Goal: Information Seeking & Learning: Learn about a topic

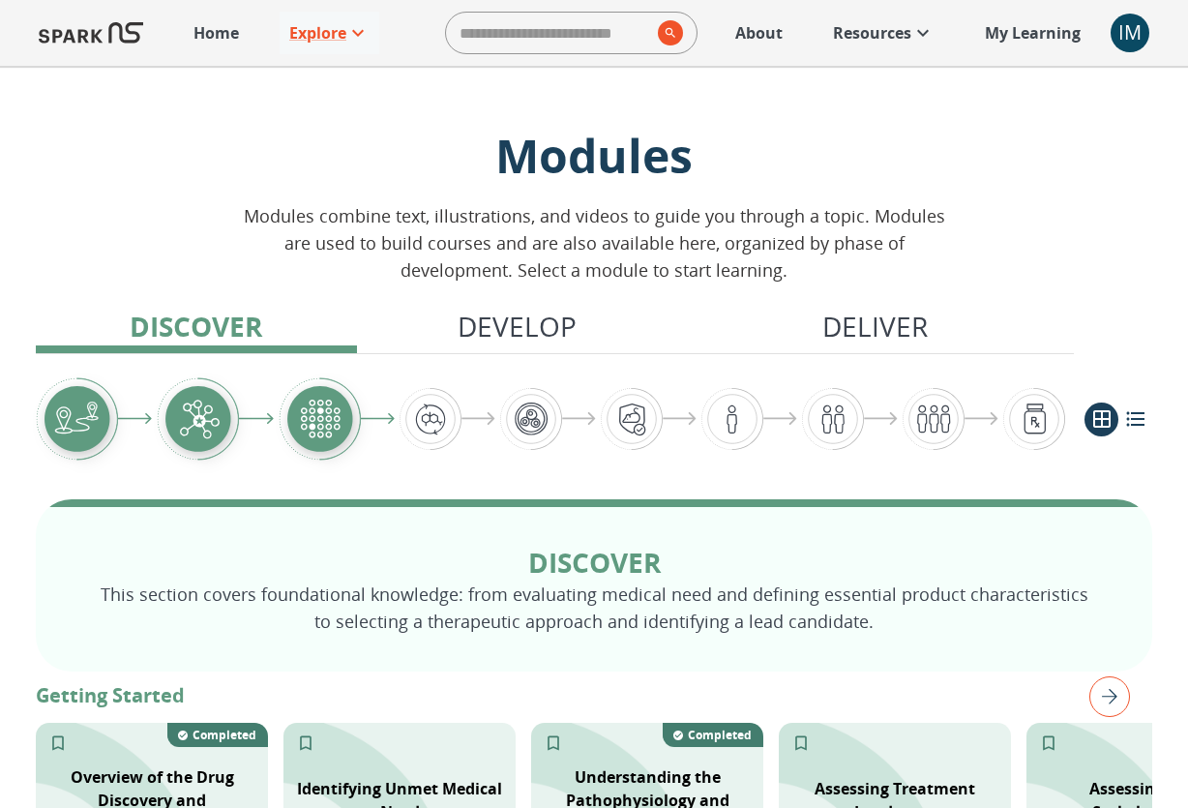
click at [1141, 30] on div "IM" at bounding box center [1130, 33] width 39 height 39
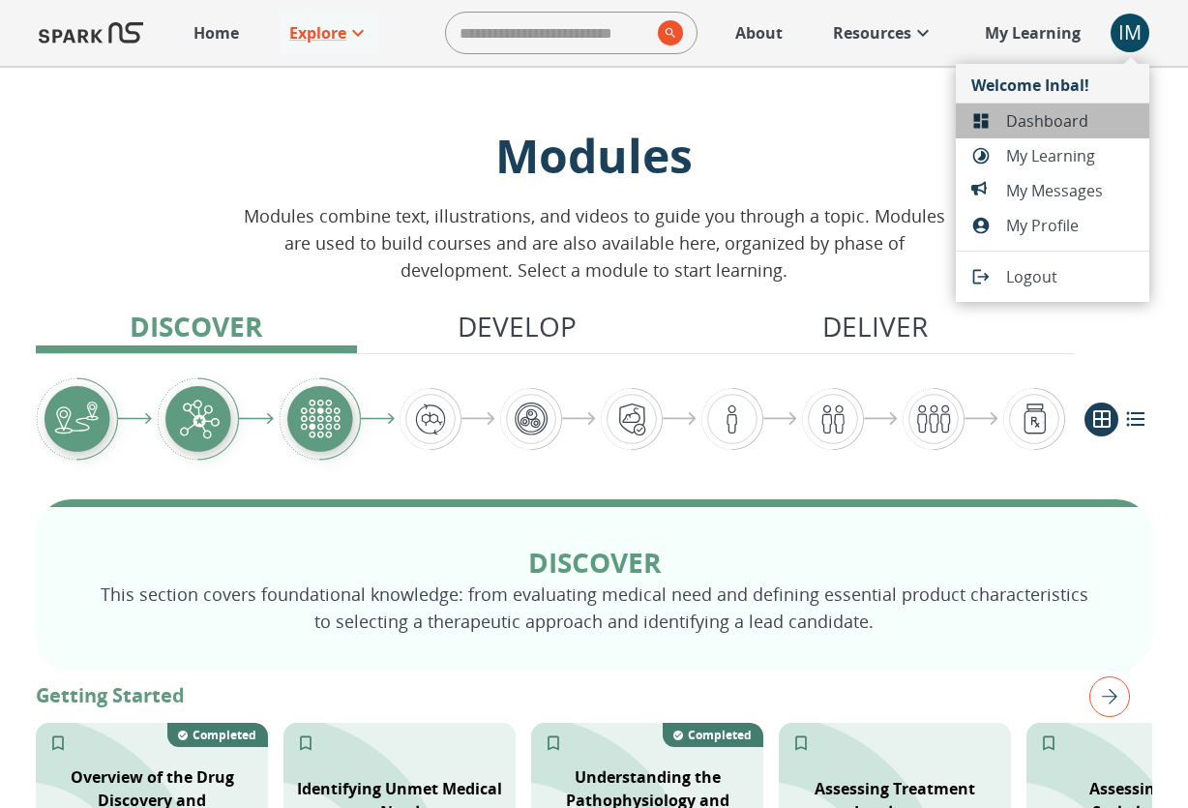
click at [1030, 121] on span "Dashboard" at bounding box center [1071, 120] width 128 height 23
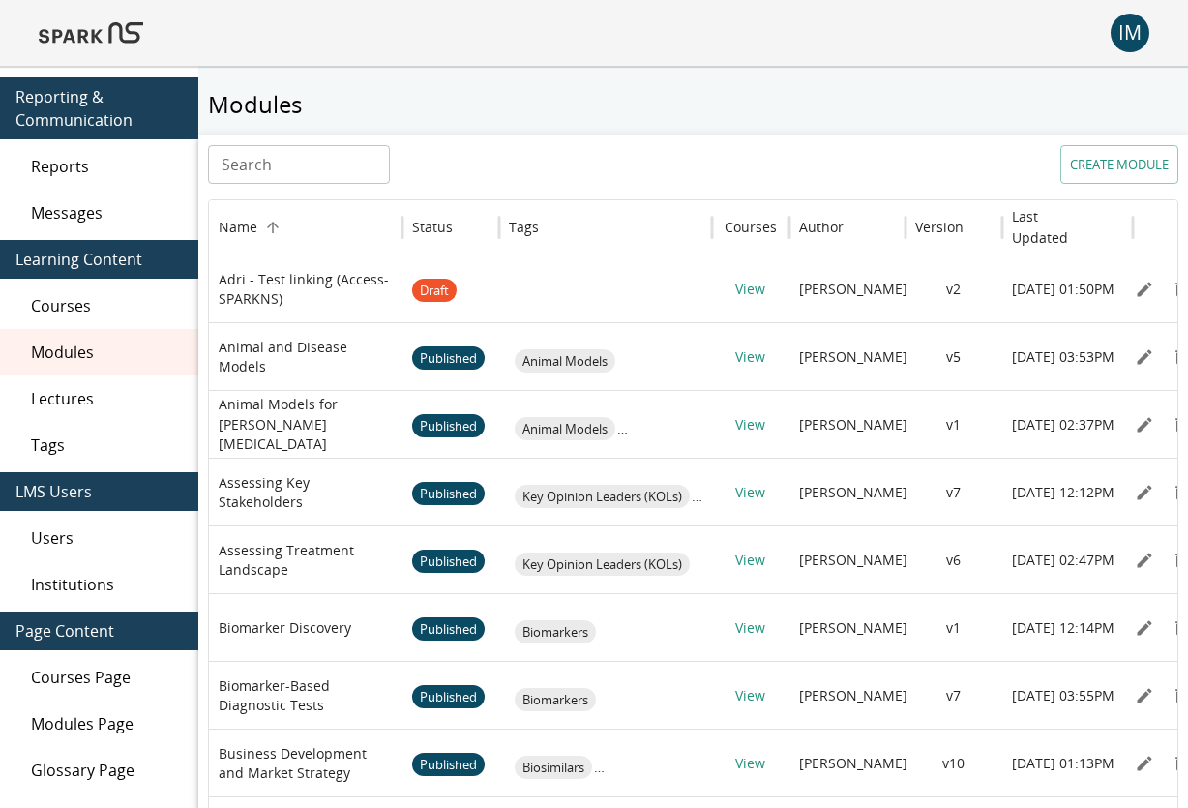
click at [75, 390] on span "Lectures" at bounding box center [107, 398] width 152 height 23
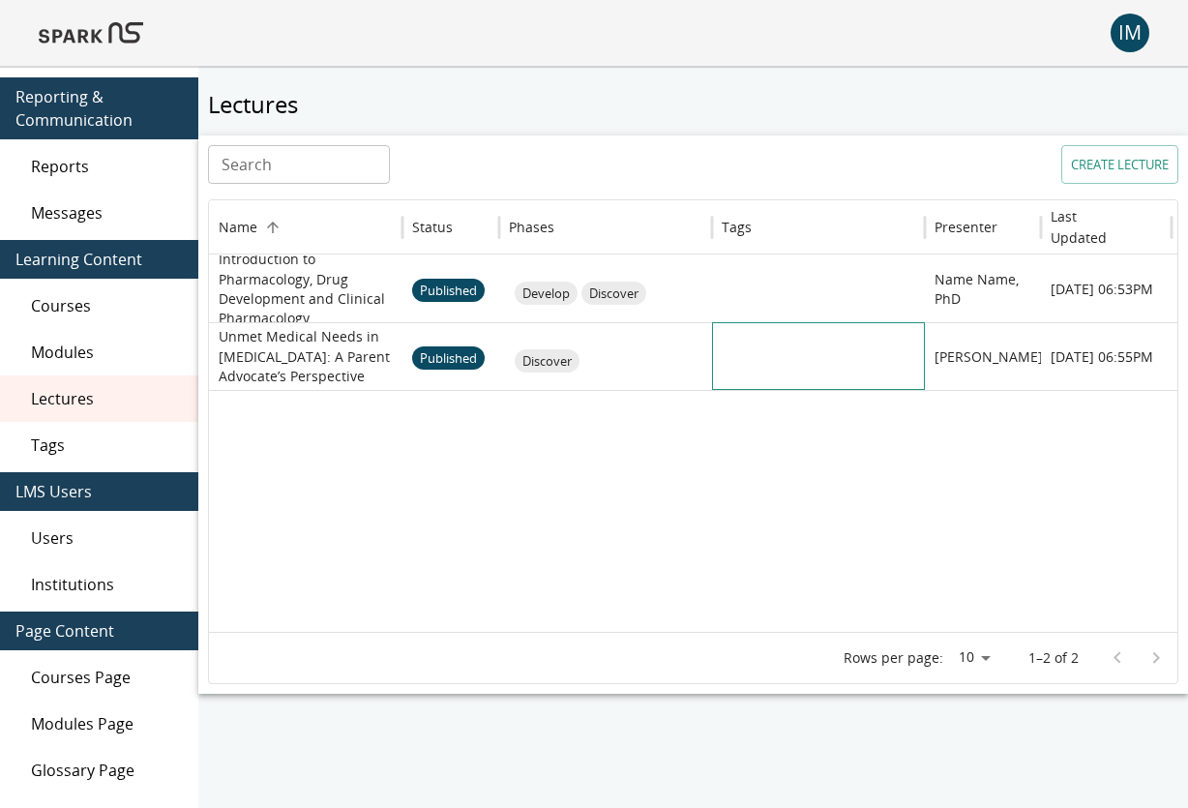
click at [790, 359] on div at bounding box center [832, 360] width 213 height 75
click at [304, 355] on p "Unmet Medical Needs in [MEDICAL_DATA]: A Parent Advocate’s Perspective" at bounding box center [306, 356] width 174 height 58
click at [346, 350] on p "Unmet Medical Needs in [MEDICAL_DATA]: A Parent Advocate’s Perspective" at bounding box center [306, 356] width 174 height 58
click at [299, 349] on p "Unmet Medical Needs in [MEDICAL_DATA]: A Parent Advocate’s Perspective" at bounding box center [306, 356] width 174 height 58
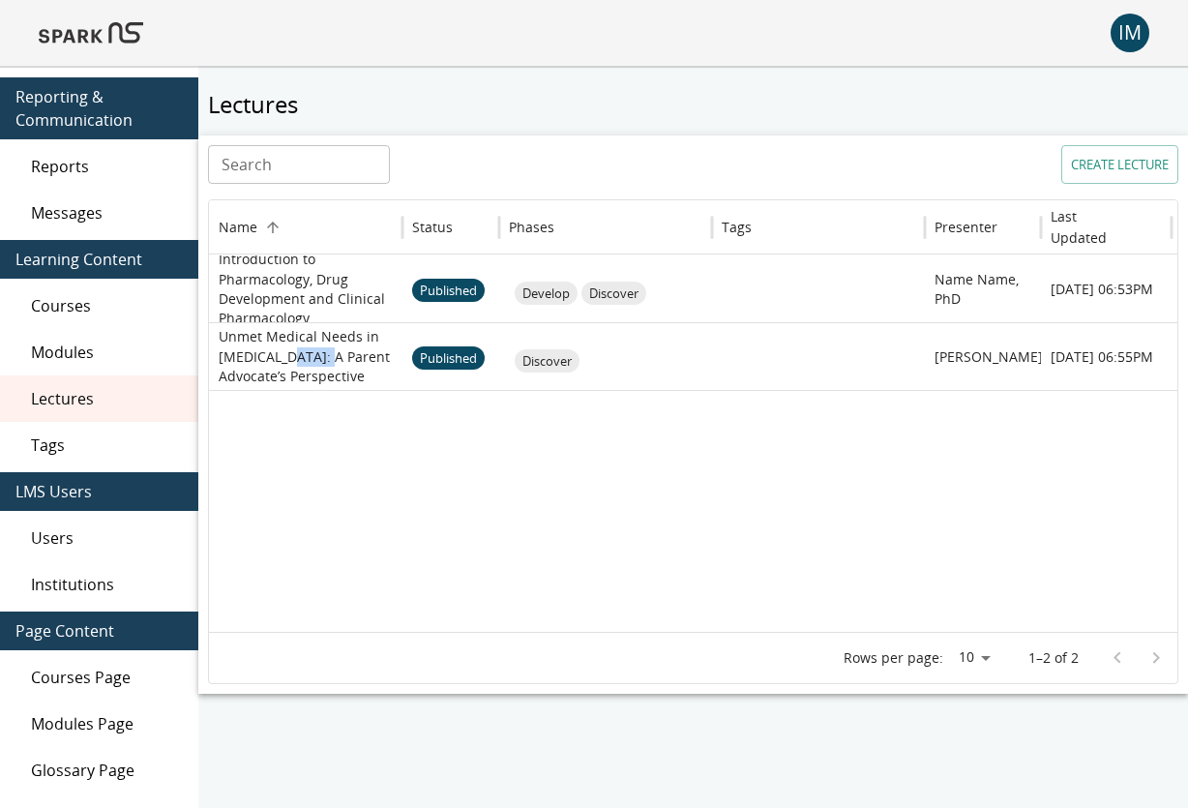
click at [87, 394] on span "Lectures" at bounding box center [107, 398] width 152 height 23
click at [303, 371] on p "Unmet Medical Needs in [MEDICAL_DATA]: A Parent Advocate’s Perspective" at bounding box center [306, 356] width 174 height 58
click at [63, 21] on img at bounding box center [91, 33] width 105 height 46
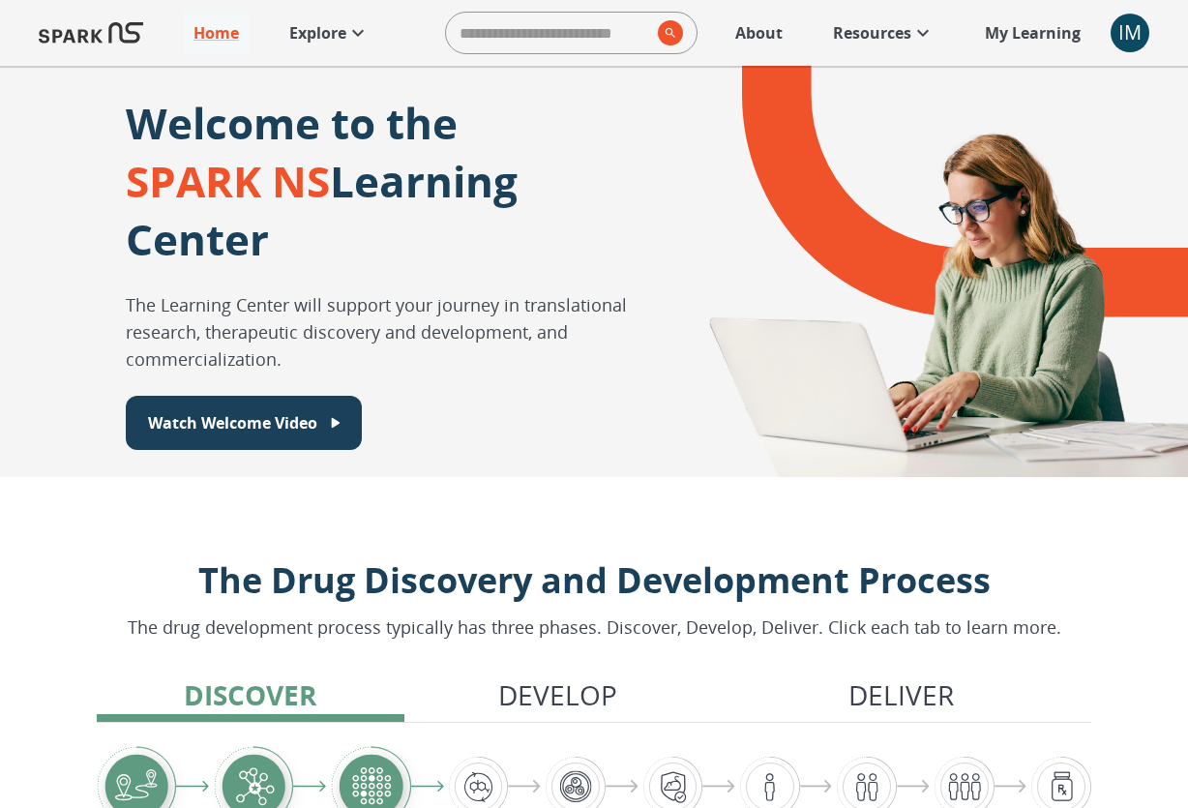
click at [365, 30] on icon at bounding box center [357, 32] width 23 height 23
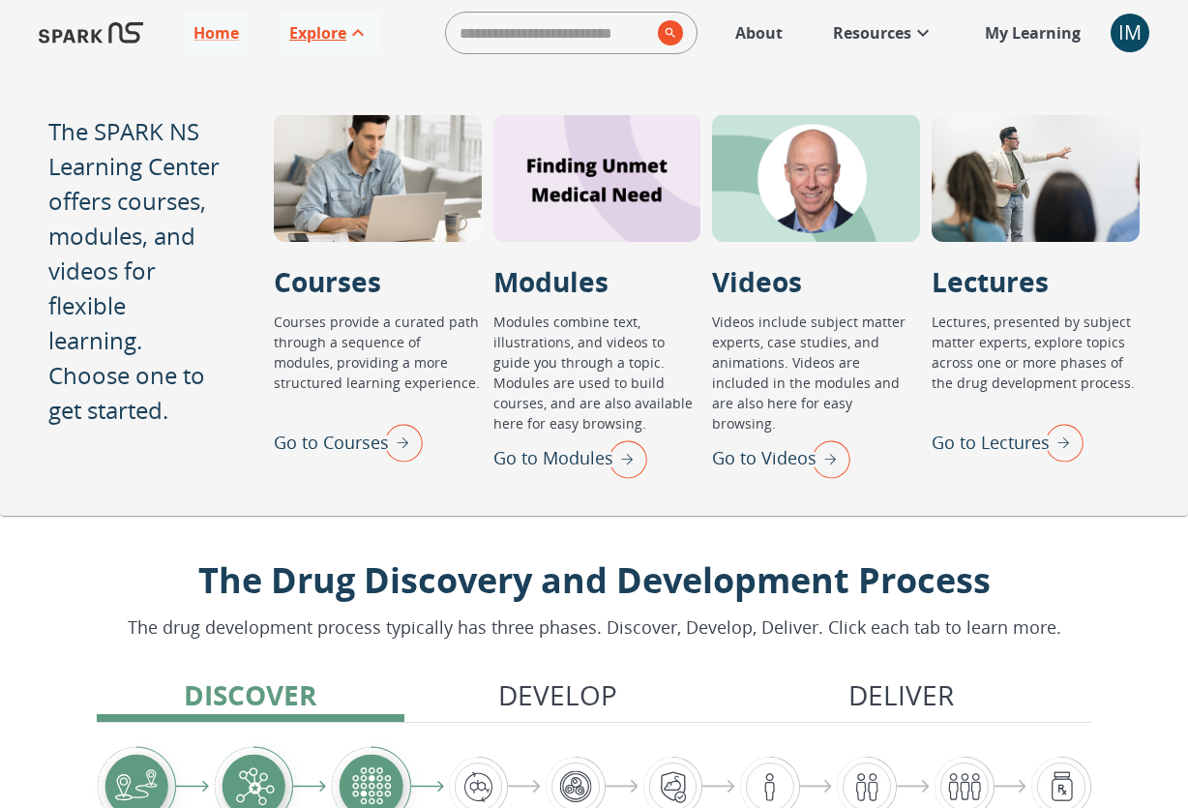
click at [1032, 452] on p "Go to Lectures" at bounding box center [991, 443] width 118 height 26
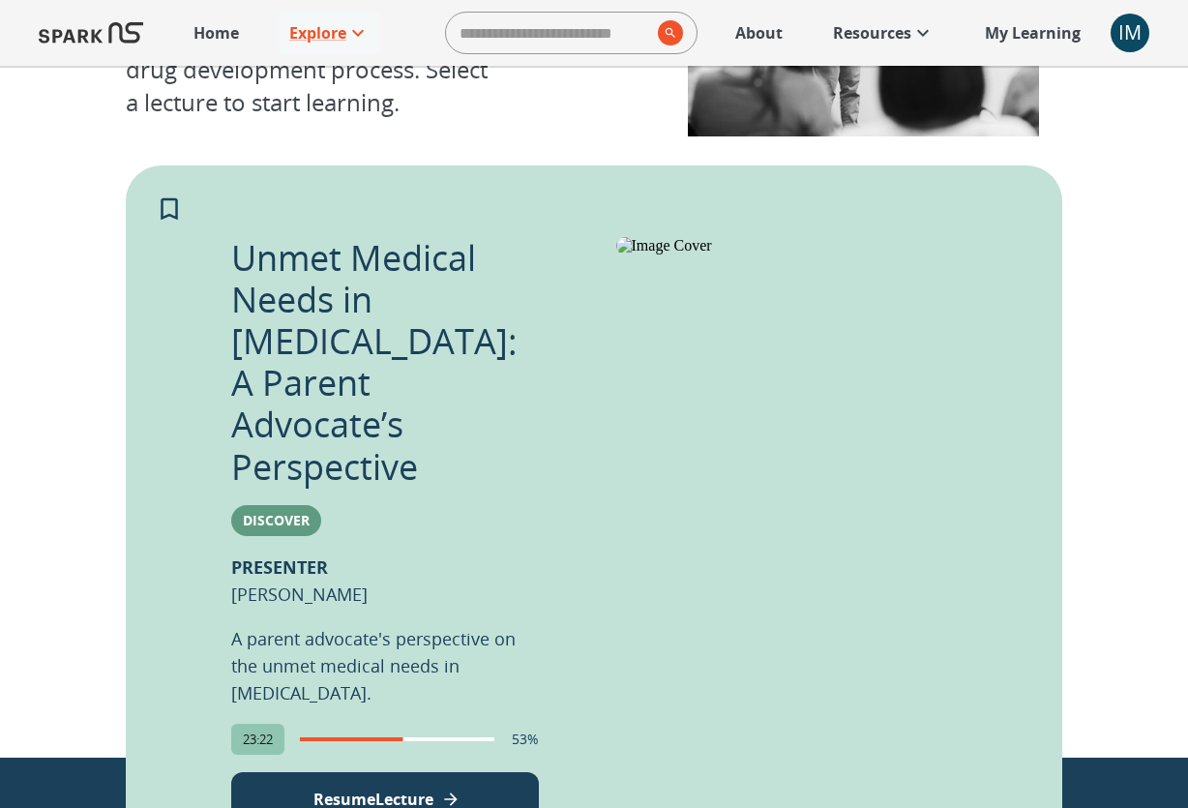
scroll to position [265, 0]
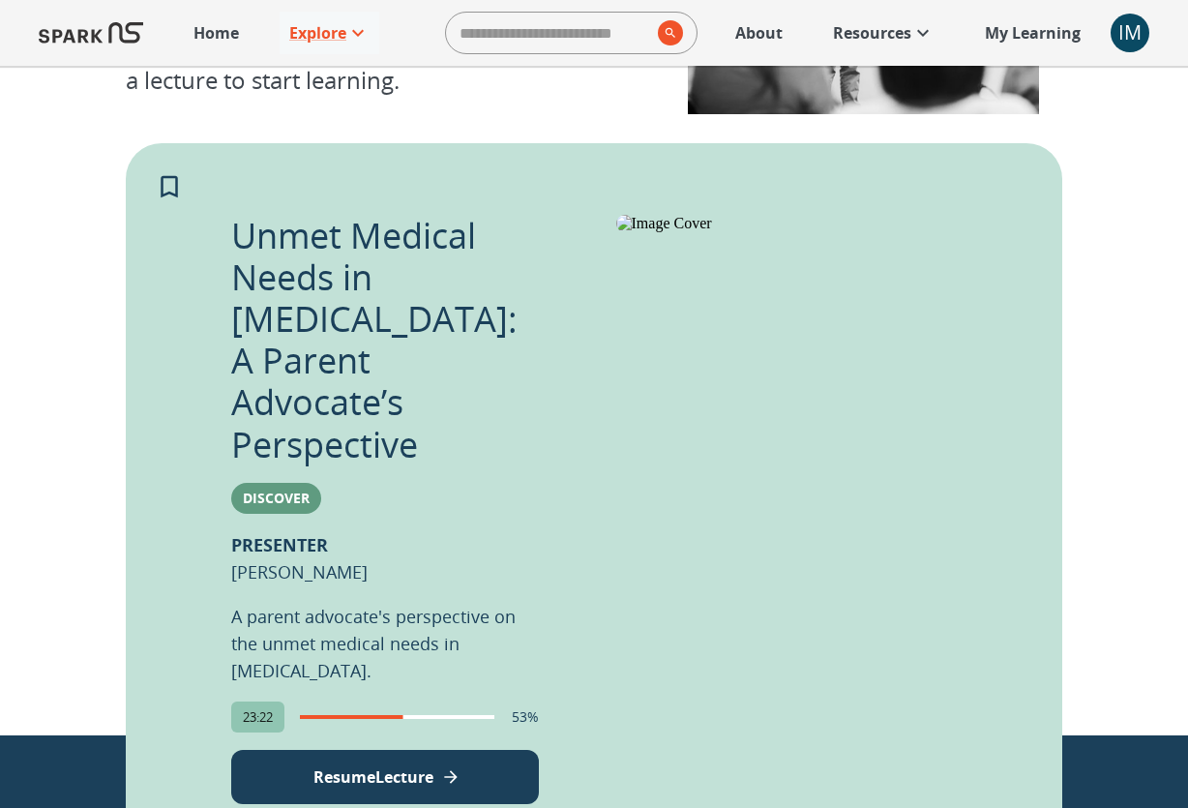
drag, startPoint x: 307, startPoint y: 606, endPoint x: 297, endPoint y: 618, distance: 15.9
click at [307, 715] on span "completion progress of user" at bounding box center [306, 717] width 195 height 4
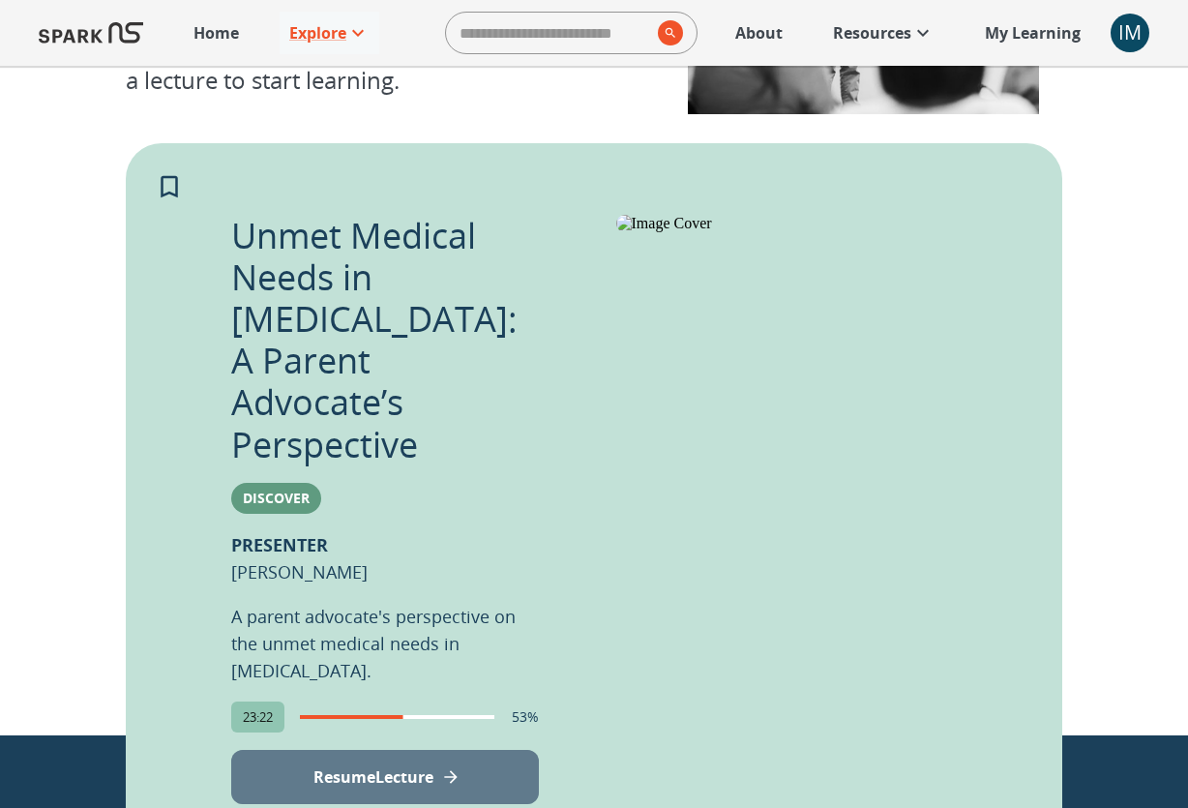
click at [344, 766] on p "Resume Lecture" at bounding box center [374, 777] width 120 height 23
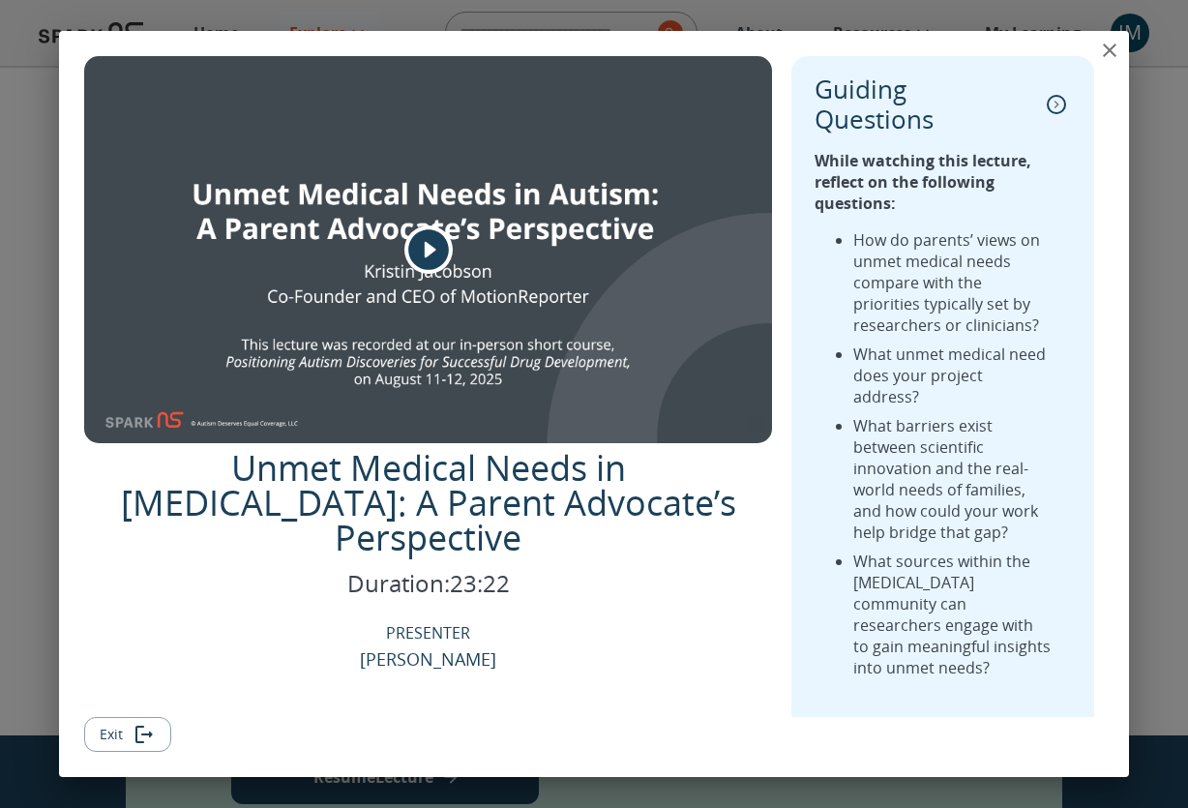
click at [415, 255] on icon "play" at bounding box center [428, 249] width 41 height 41
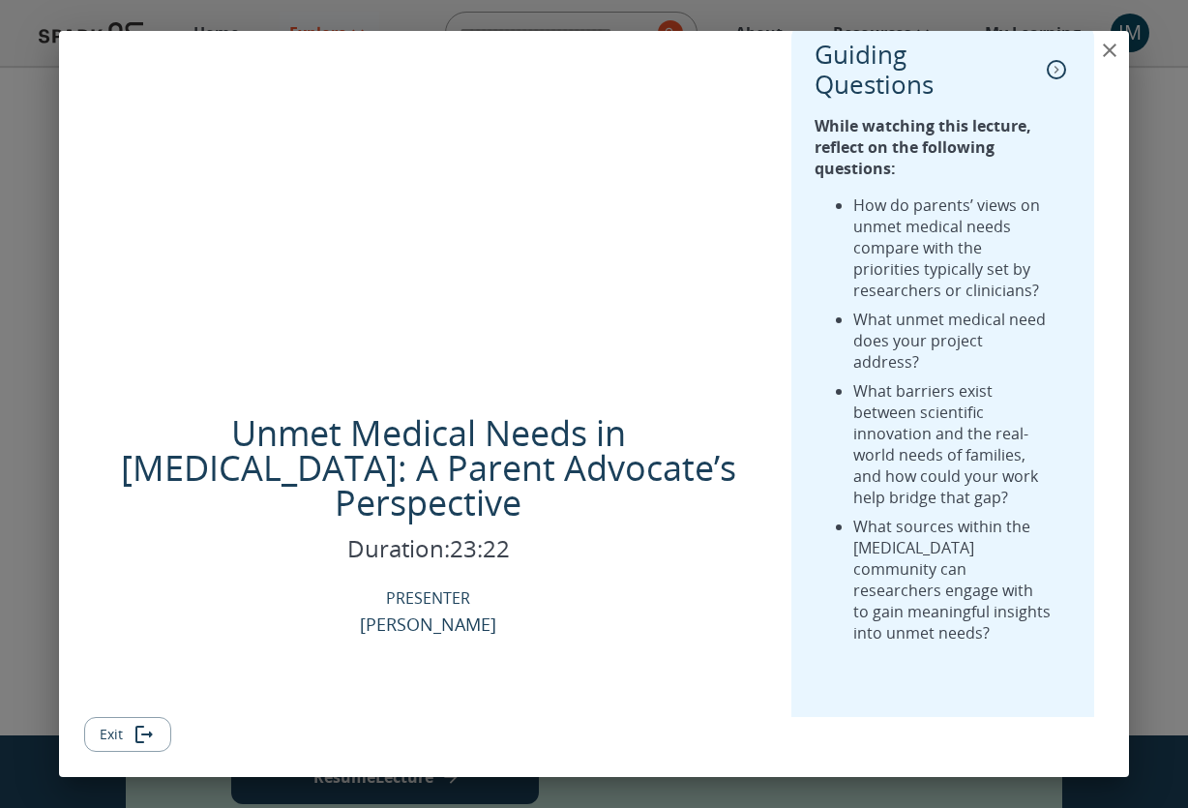
scroll to position [0, 0]
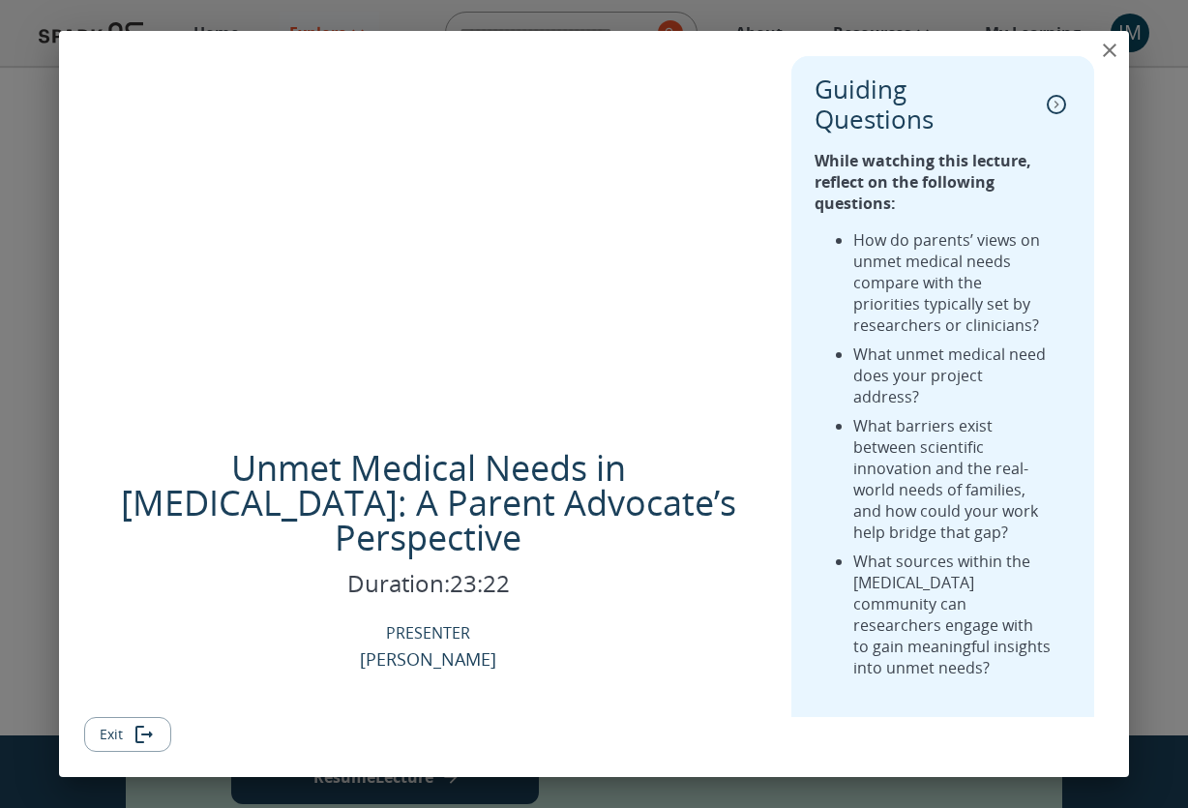
click at [1112, 51] on icon "close" at bounding box center [1110, 51] width 14 height 14
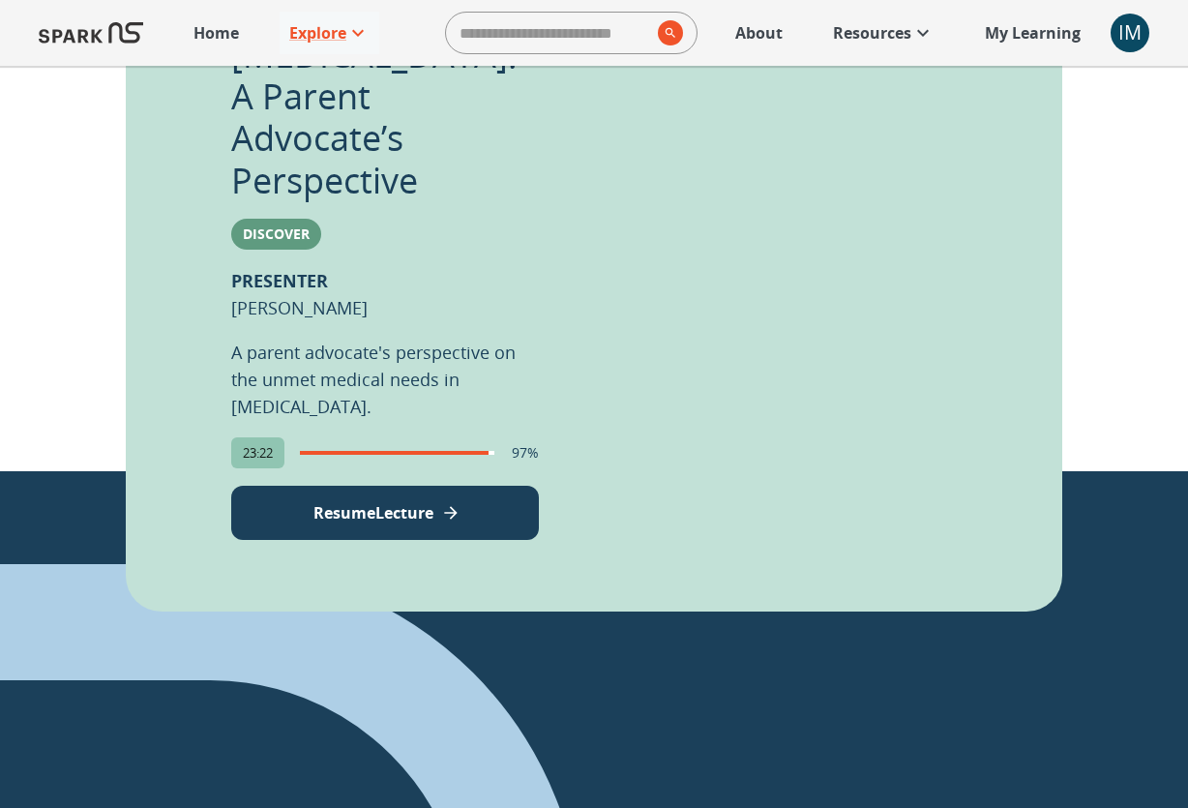
scroll to position [530, 0]
